Goal: Information Seeking & Learning: Compare options

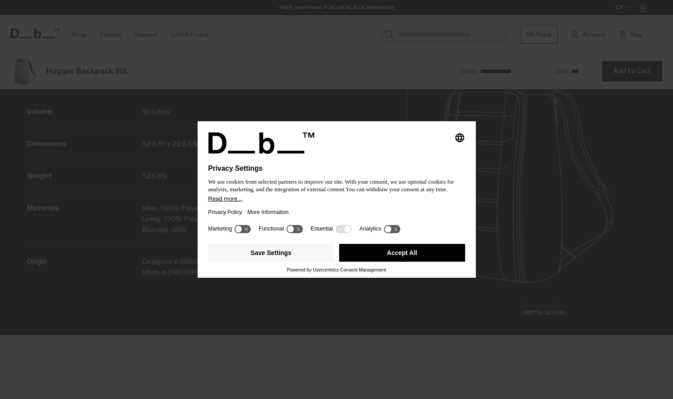
scroll to position [1196, 0]
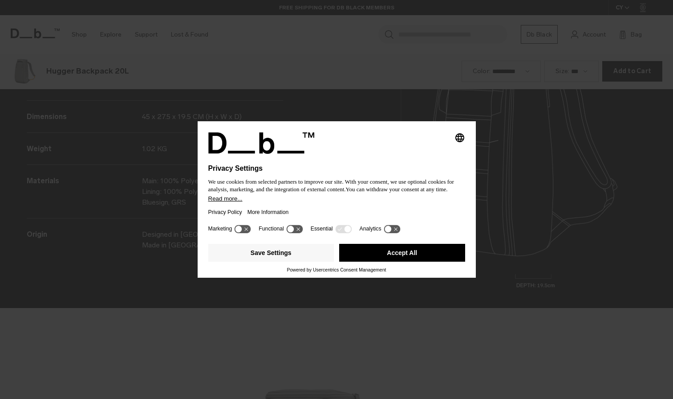
scroll to position [1196, 0]
